Goal: Communication & Community: Share content

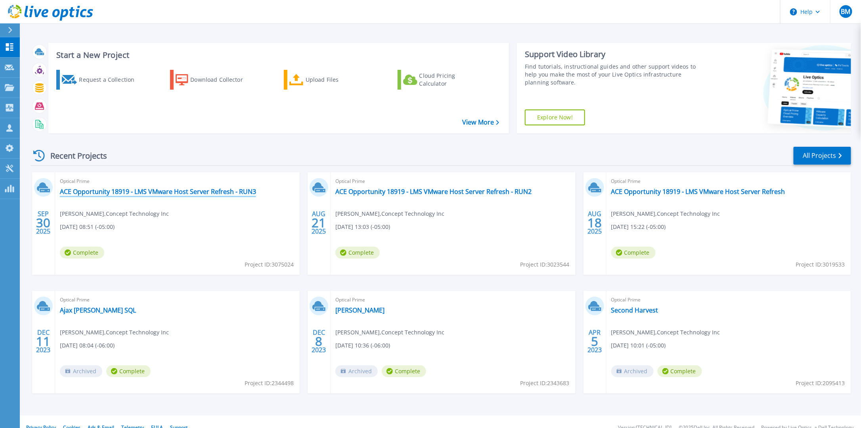
click at [182, 194] on link "ACE Opportunity 18919 - LMS VMware Host Server Refresh - RUN3" at bounding box center [158, 191] width 196 height 8
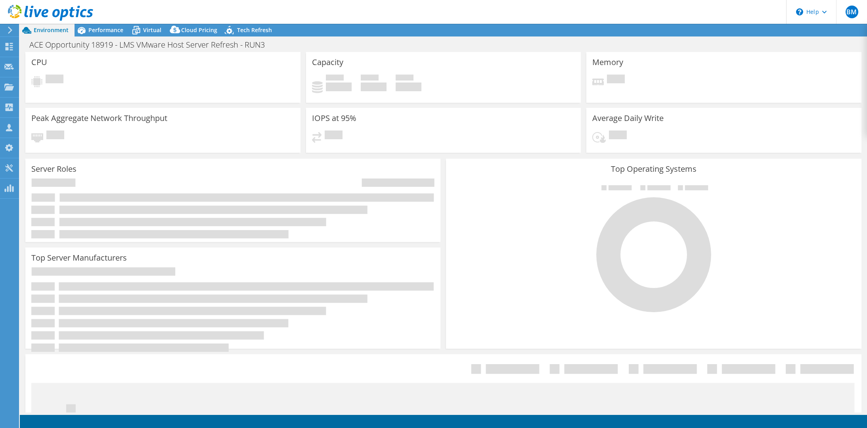
select select "USD"
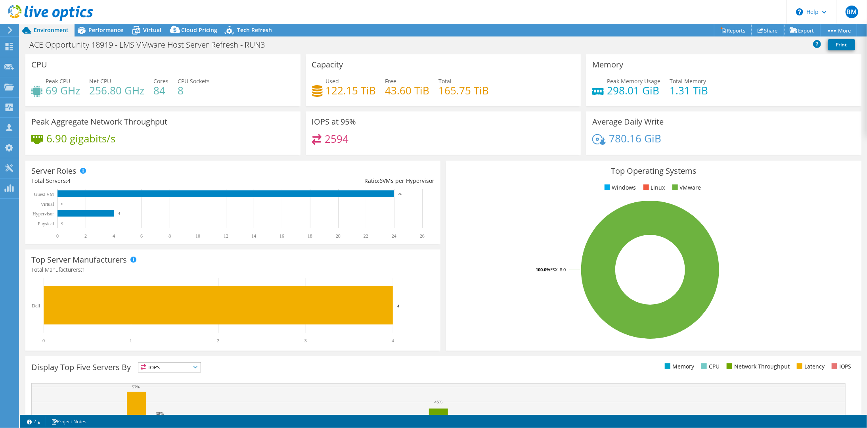
click at [773, 32] on link "Share" at bounding box center [767, 30] width 32 height 12
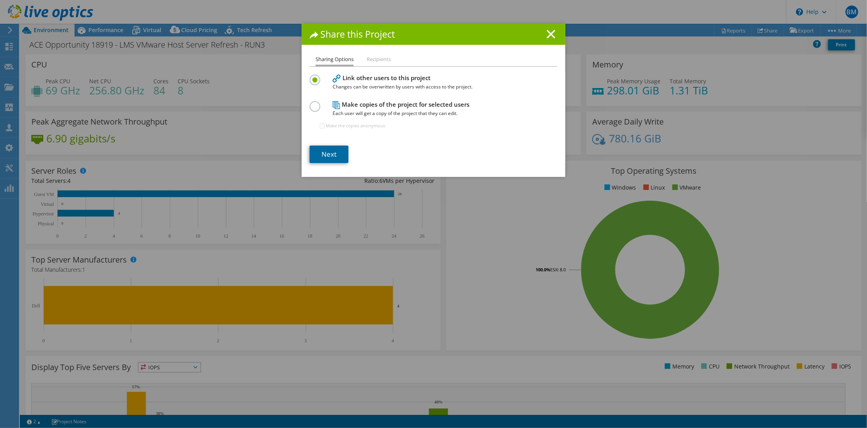
click at [335, 153] on link "Next" at bounding box center [329, 153] width 39 height 17
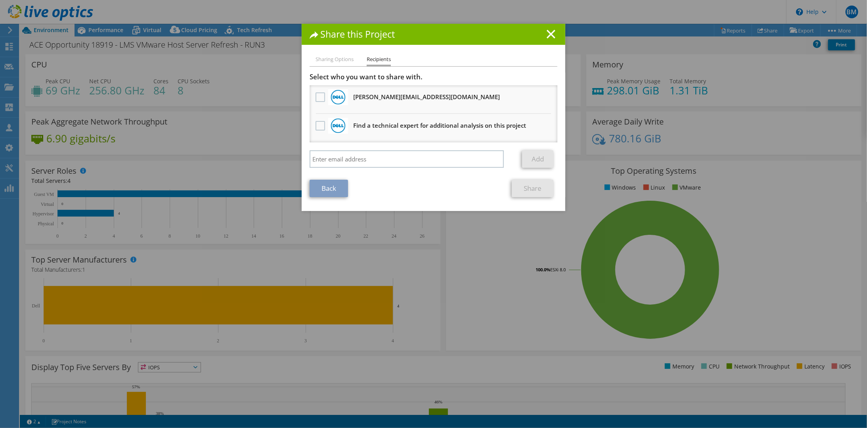
drag, startPoint x: 408, startPoint y: 399, endPoint x: 416, endPoint y: 408, distance: 12.1
click at [407, 400] on div "Share this Project Sharing Options Recipients Link other users to this project …" at bounding box center [433, 214] width 867 height 380
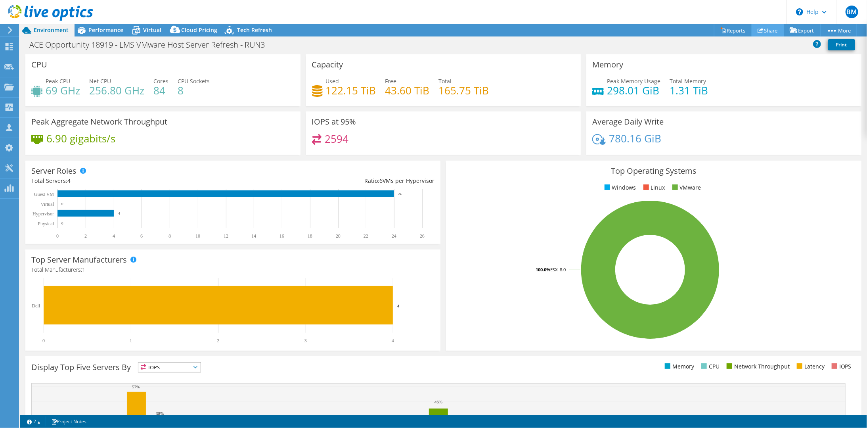
click at [773, 32] on link "Share" at bounding box center [767, 30] width 32 height 12
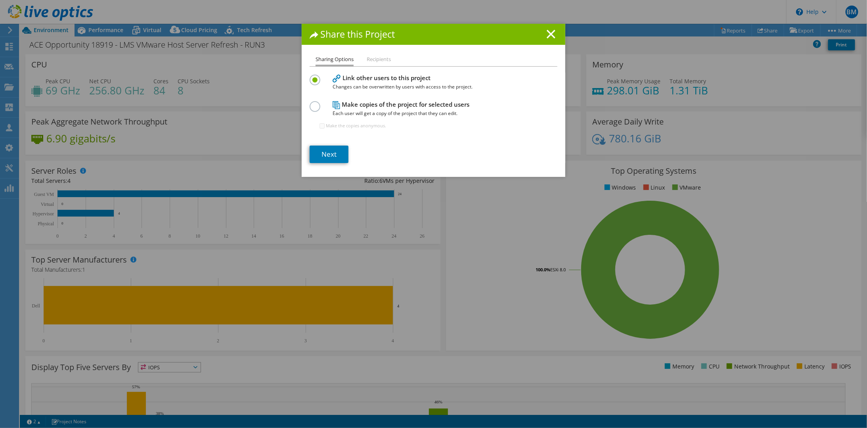
click at [371, 61] on li "Recipients" at bounding box center [379, 60] width 24 height 10
click at [330, 147] on link "Next" at bounding box center [329, 153] width 39 height 17
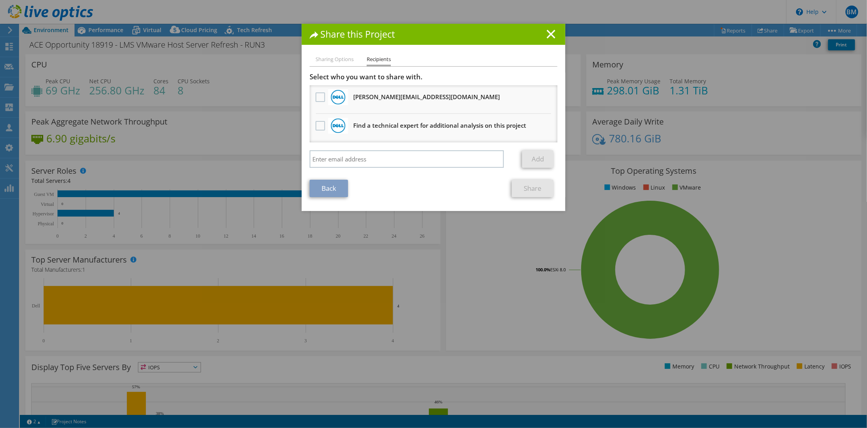
click at [555, 67] on div "Sharing Options Recipients Link other users to this project Changes can be over…" at bounding box center [434, 133] width 264 height 156
click at [411, 156] on input "search" at bounding box center [407, 158] width 194 height 17
paste input "Katelyn.merritt@dell.com"
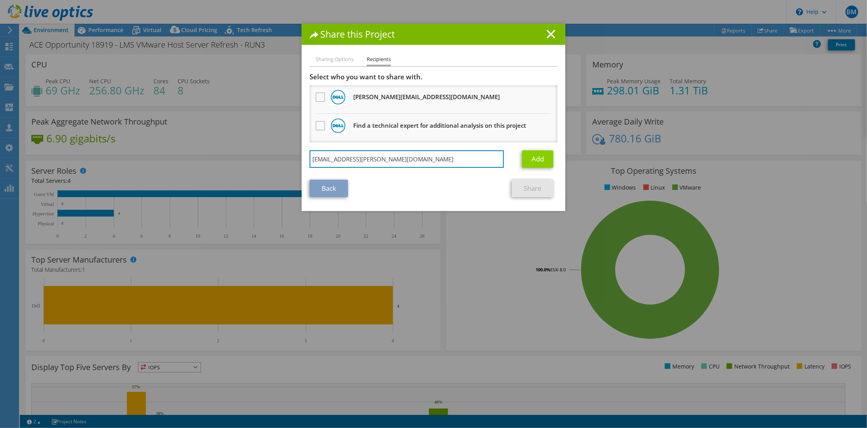
type input "Katelyn.merritt@dell.com"
click at [538, 159] on link "Add" at bounding box center [537, 158] width 31 height 17
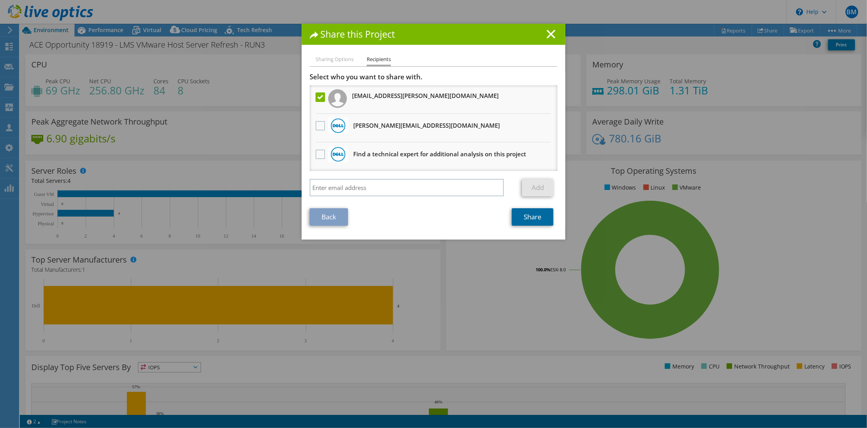
click at [528, 220] on link "Share" at bounding box center [533, 216] width 42 height 17
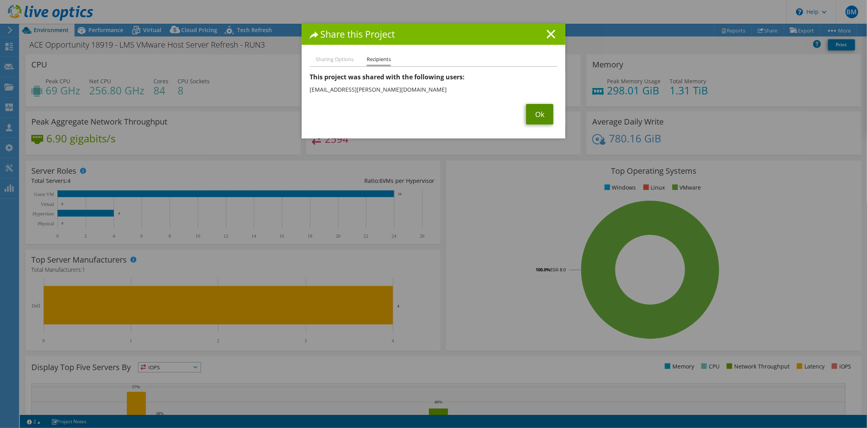
click at [544, 118] on link "Ok" at bounding box center [539, 114] width 27 height 21
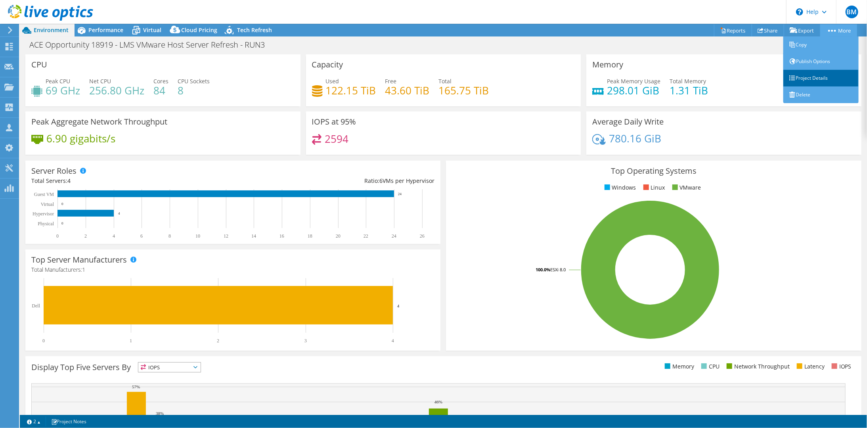
click at [817, 80] on link "Project Details" at bounding box center [820, 78] width 75 height 17
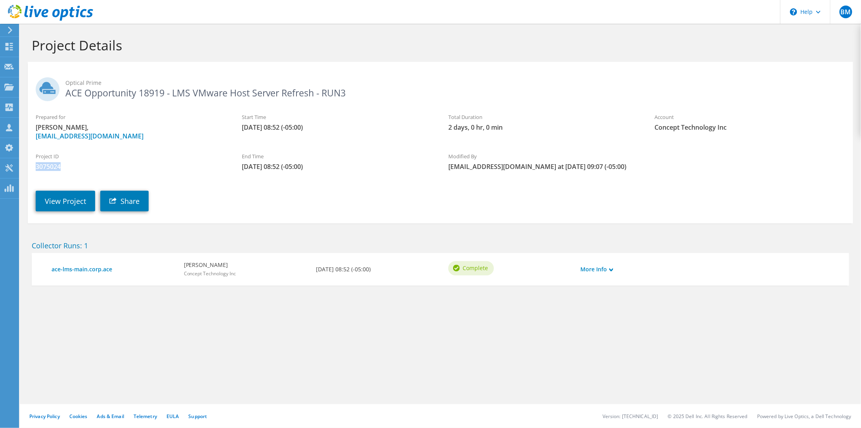
drag, startPoint x: 72, startPoint y: 168, endPoint x: 37, endPoint y: 167, distance: 34.9
click at [37, 167] on span "3075024" at bounding box center [131, 166] width 190 height 9
copy span "3075024"
